Goal: Information Seeking & Learning: Check status

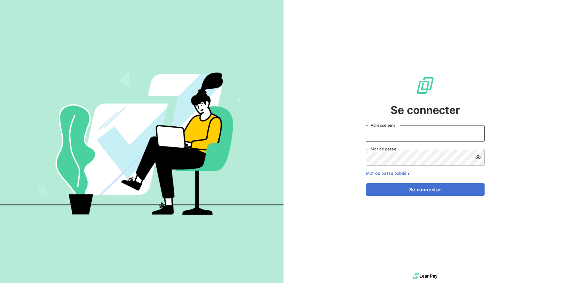
click at [423, 130] on input "Adresse email" at bounding box center [425, 133] width 119 height 17
type input "[PERSON_NAME][EMAIL_ADDRESS][DOMAIN_NAME]"
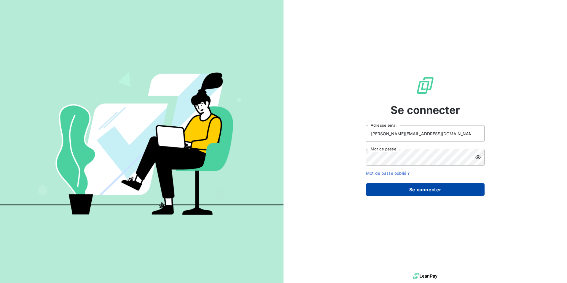
click at [426, 188] on button "Se connecter" at bounding box center [425, 189] width 119 height 12
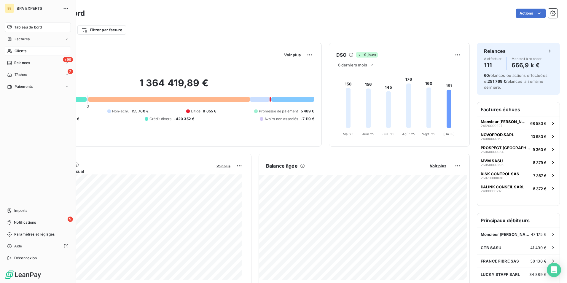
click at [18, 51] on span "Clients" at bounding box center [21, 50] width 12 height 5
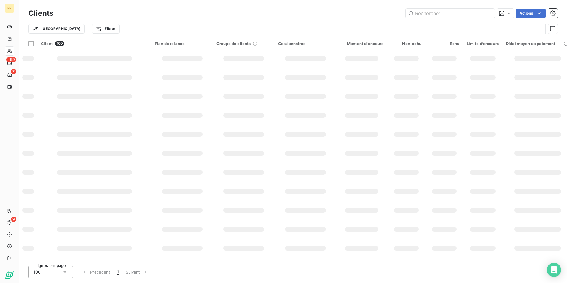
click at [450, 6] on div "Clients Actions Trier Filtrer" at bounding box center [293, 19] width 548 height 38
click at [444, 15] on input "text" at bounding box center [449, 13] width 89 height 9
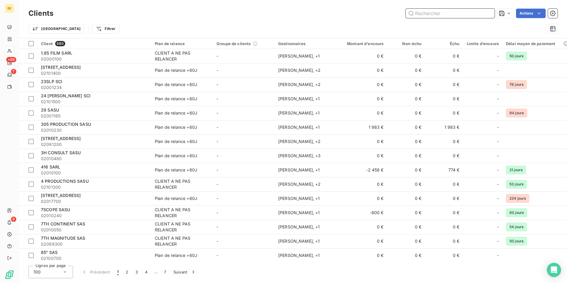
click at [424, 16] on input "text" at bounding box center [449, 13] width 89 height 9
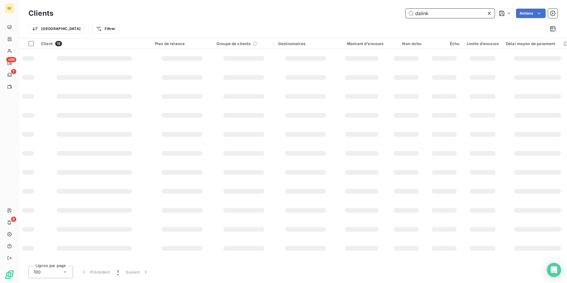
type input "dalink"
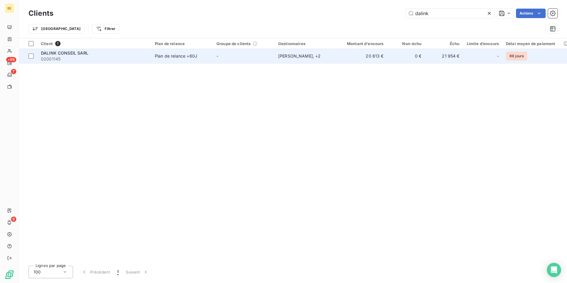
click at [80, 52] on span "DALINK CONSEIL SARL" at bounding box center [64, 52] width 47 height 5
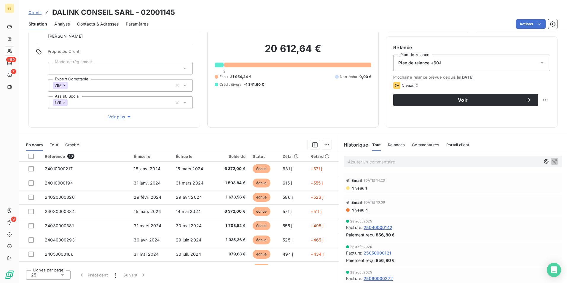
click at [38, 12] on span "Clients" at bounding box center [34, 12] width 13 height 5
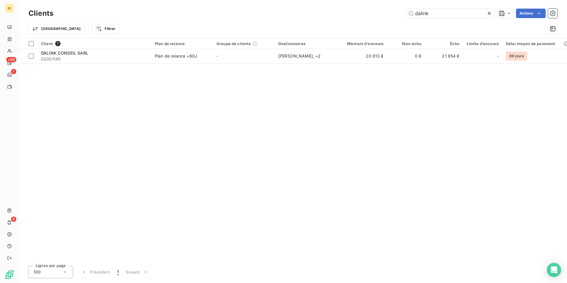
drag, startPoint x: 452, startPoint y: 14, endPoint x: 396, endPoint y: 15, distance: 56.0
click at [396, 15] on div "dalink Actions" at bounding box center [308, 13] width 497 height 9
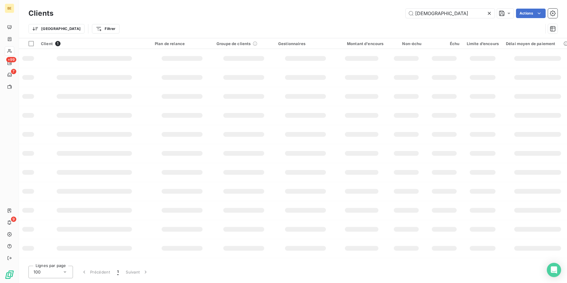
type input "[DEMOGRAPHIC_DATA]"
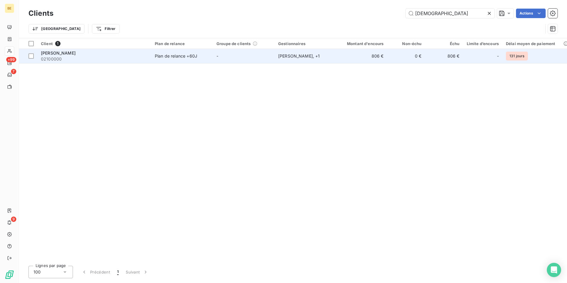
click at [52, 50] on span "[PERSON_NAME]" at bounding box center [58, 52] width 35 height 5
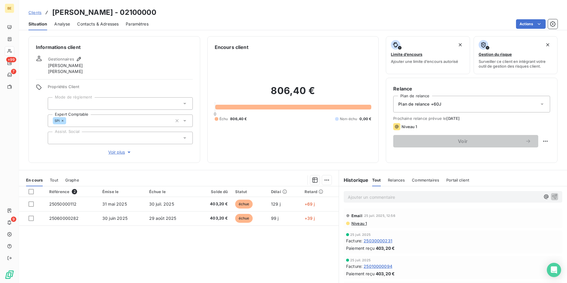
click at [37, 12] on span "Clients" at bounding box center [34, 12] width 13 height 5
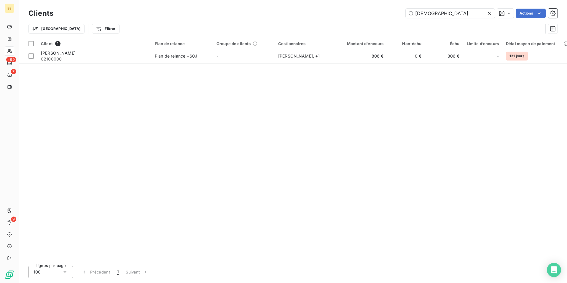
drag, startPoint x: 427, startPoint y: 16, endPoint x: 399, endPoint y: 15, distance: 27.6
click at [403, 15] on div "zenfi Actions" at bounding box center [308, 13] width 497 height 9
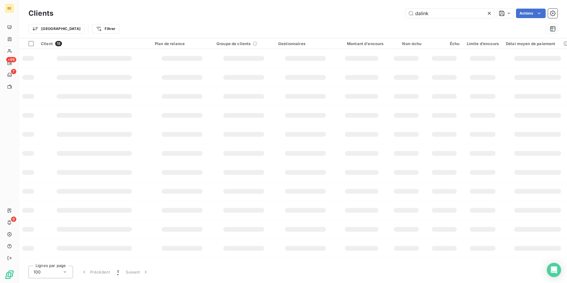
type input "dalink"
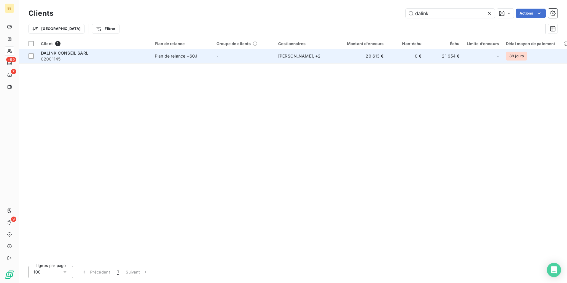
click at [69, 51] on span "DALINK CONSEIL SARL" at bounding box center [64, 52] width 47 height 5
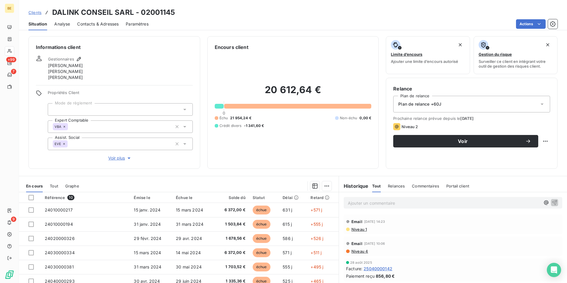
click at [106, 21] on span "Contacts & Adresses" at bounding box center [97, 24] width 41 height 6
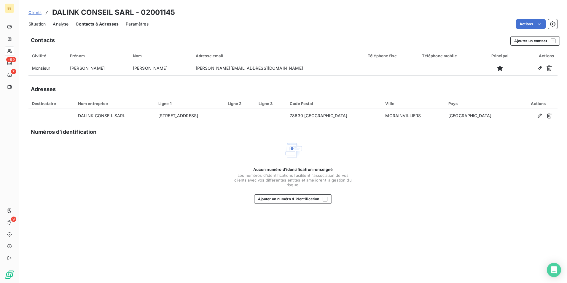
click at [36, 26] on span "Situation" at bounding box center [36, 24] width 17 height 6
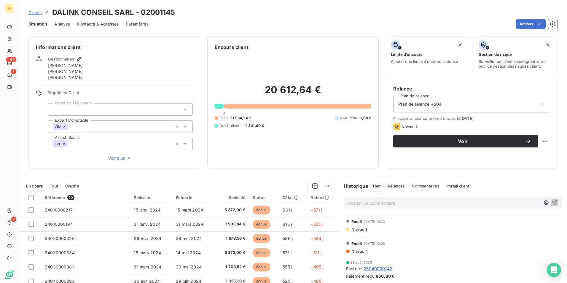
click at [121, 158] on span "Voir plus" at bounding box center [120, 158] width 24 height 6
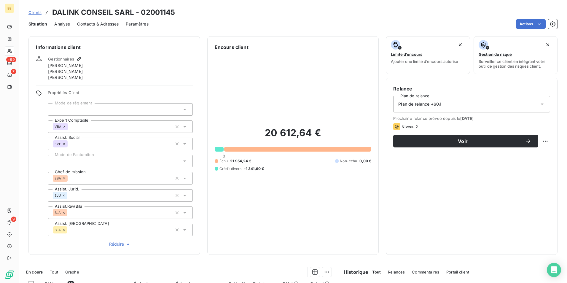
click at [36, 15] on div "Clients DALINK CONSEIL SARL - 02001145" at bounding box center [101, 12] width 147 height 11
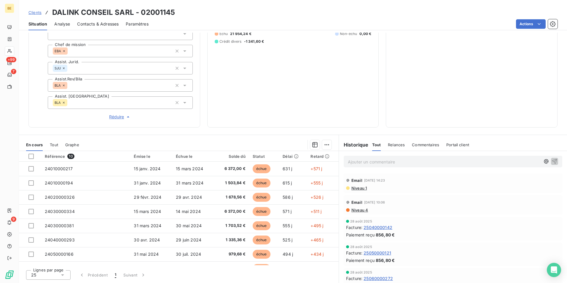
click at [37, 13] on span "Clients" at bounding box center [34, 12] width 13 height 5
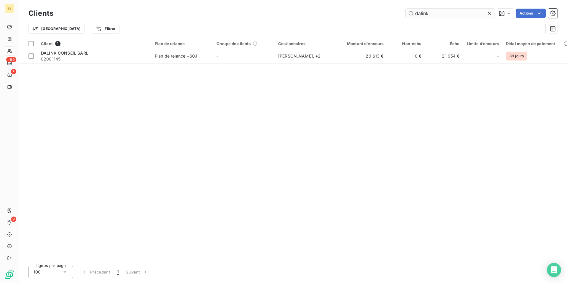
drag, startPoint x: 438, startPoint y: 15, endPoint x: 405, endPoint y: 16, distance: 32.3
click at [405, 16] on input "dalink" at bounding box center [449, 13] width 89 height 9
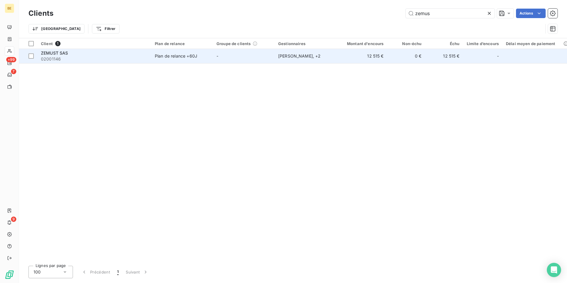
type input "zemus"
click at [60, 54] on span "ZEMUST SAS" at bounding box center [54, 52] width 27 height 5
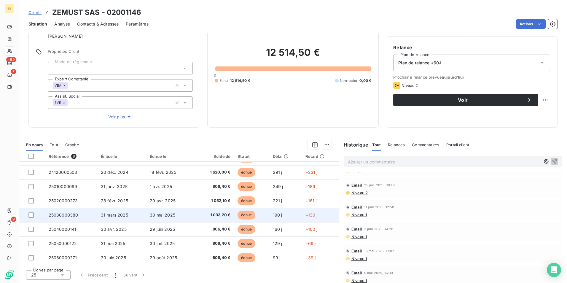
scroll to position [89, 0]
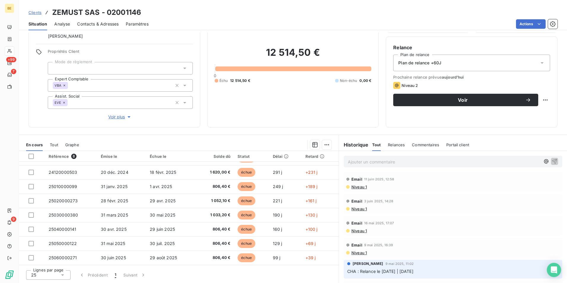
click at [174, 129] on div "Informations client Gestionnaires Aurélie PE [PERSON_NAME] [PERSON_NAME] Propri…" at bounding box center [293, 158] width 548 height 250
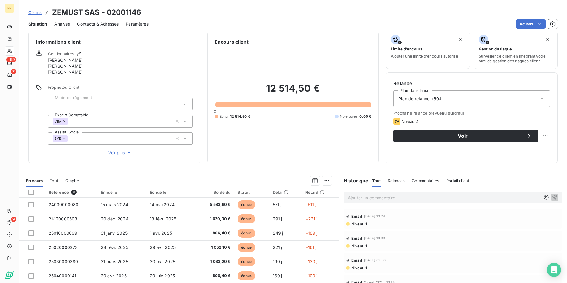
scroll to position [0, 0]
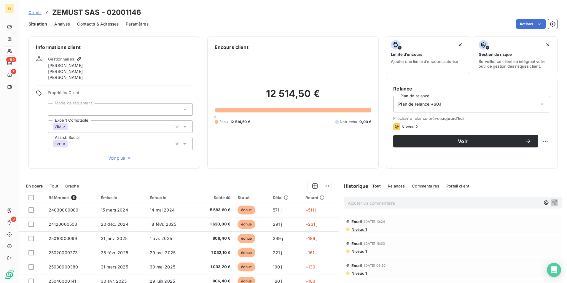
click at [430, 186] on span "Commentaires" at bounding box center [425, 185] width 27 height 5
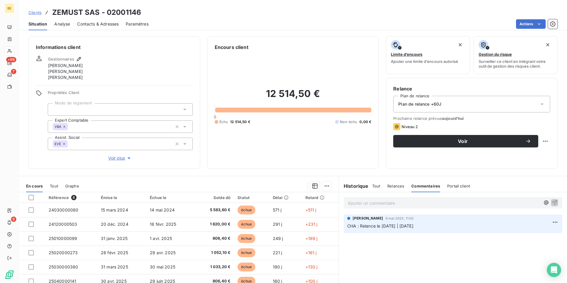
click at [373, 185] on span "Tout" at bounding box center [376, 185] width 8 height 5
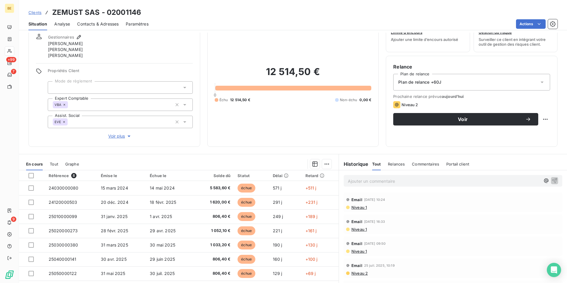
scroll to position [12, 0]
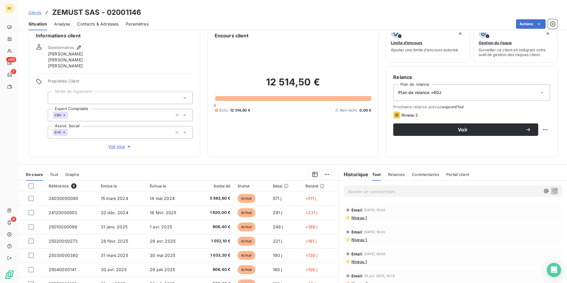
click at [122, 144] on span "Voir plus" at bounding box center [120, 146] width 24 height 6
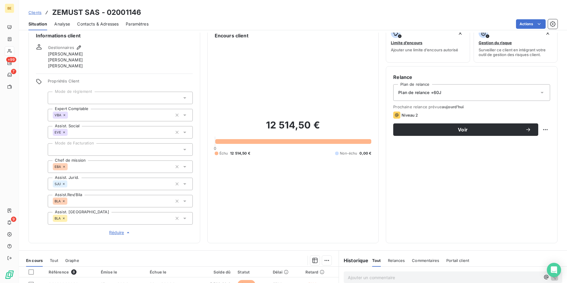
click at [42, 14] on div "Clients ZEMUST SAS - 02001146" at bounding box center [84, 12] width 113 height 11
click at [37, 13] on span "Clients" at bounding box center [34, 12] width 13 height 5
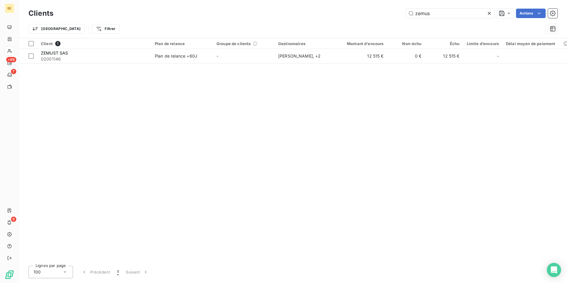
click at [490, 13] on icon at bounding box center [489, 13] width 6 height 6
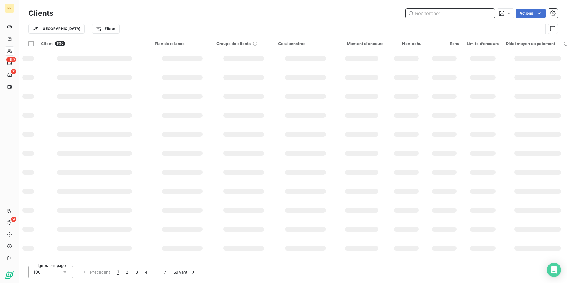
click at [466, 11] on input "text" at bounding box center [449, 13] width 89 height 9
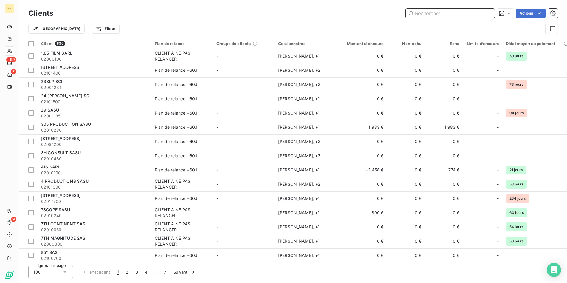
click at [455, 15] on input "text" at bounding box center [449, 13] width 89 height 9
type input "s"
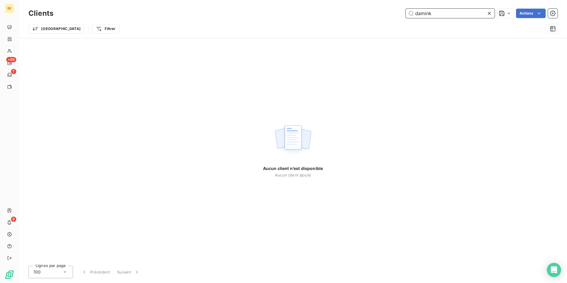
drag, startPoint x: 431, startPoint y: 14, endPoint x: 396, endPoint y: 12, distance: 34.7
click at [397, 11] on div "damink Actions" at bounding box center [308, 13] width 497 height 9
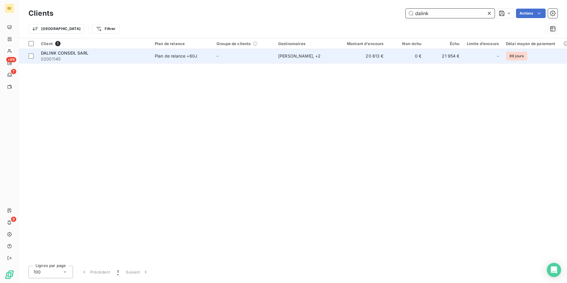
type input "dalink"
click at [65, 52] on span "DALINK CONSEIL SARL" at bounding box center [64, 52] width 47 height 5
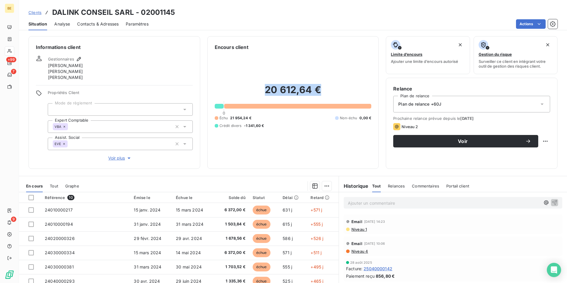
drag, startPoint x: 317, startPoint y: 88, endPoint x: 265, endPoint y: 88, distance: 52.4
click at [265, 88] on h2 "20 612,64 €" at bounding box center [293, 93] width 157 height 18
copy h2 "20 612,64 €"
click at [36, 12] on span "Clients" at bounding box center [34, 12] width 13 height 5
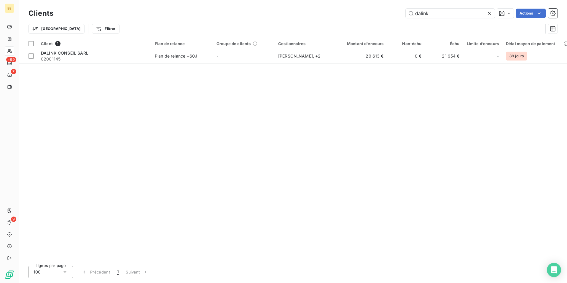
drag, startPoint x: 438, startPoint y: 11, endPoint x: 373, endPoint y: 14, distance: 64.4
click at [373, 14] on div "dalink Actions" at bounding box center [308, 13] width 497 height 9
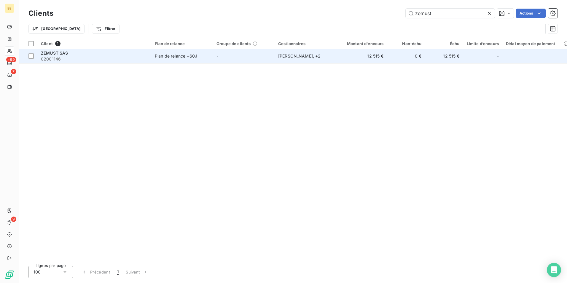
type input "zemust"
click at [82, 59] on span "02001146" at bounding box center [94, 59] width 107 height 6
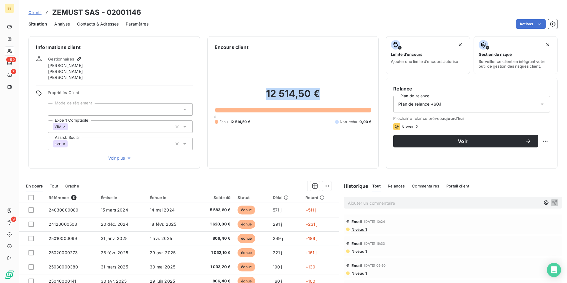
drag, startPoint x: 306, startPoint y: 93, endPoint x: 263, endPoint y: 93, distance: 43.6
click at [263, 93] on h2 "12 514,50 €" at bounding box center [293, 97] width 157 height 18
copy h2 "12 514,50 €"
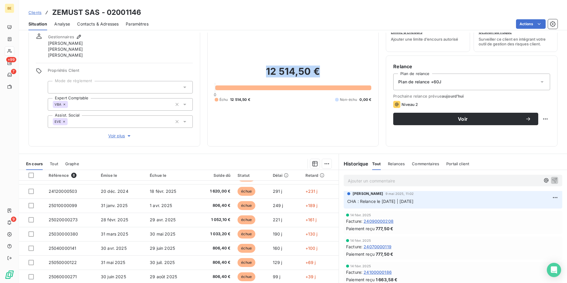
scroll to position [41, 0]
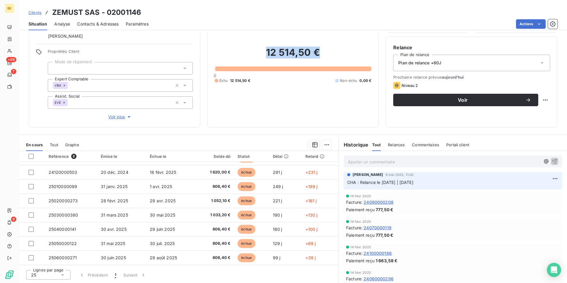
click at [54, 142] on span "Tout" at bounding box center [54, 144] width 8 height 5
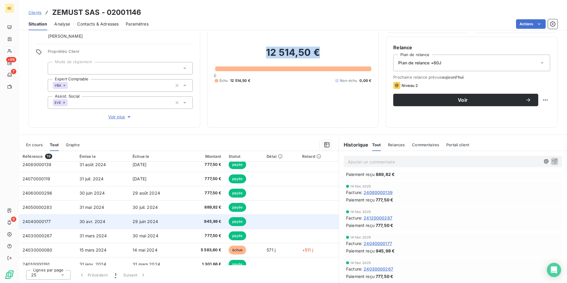
scroll to position [167, 0]
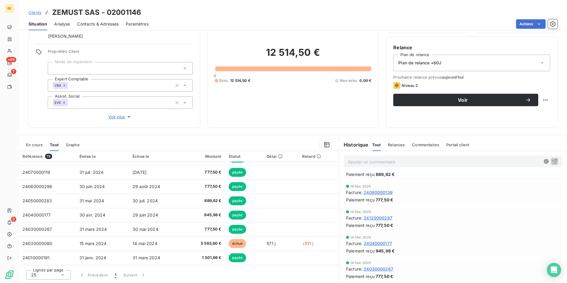
click at [230, 114] on div "12 514,50 € 0 Échu 12 514,50 € Non-échu 0,00 €" at bounding box center [293, 64] width 157 height 111
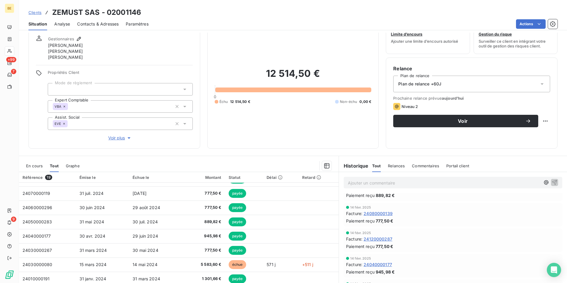
scroll to position [0, 0]
